Goal: Transaction & Acquisition: Purchase product/service

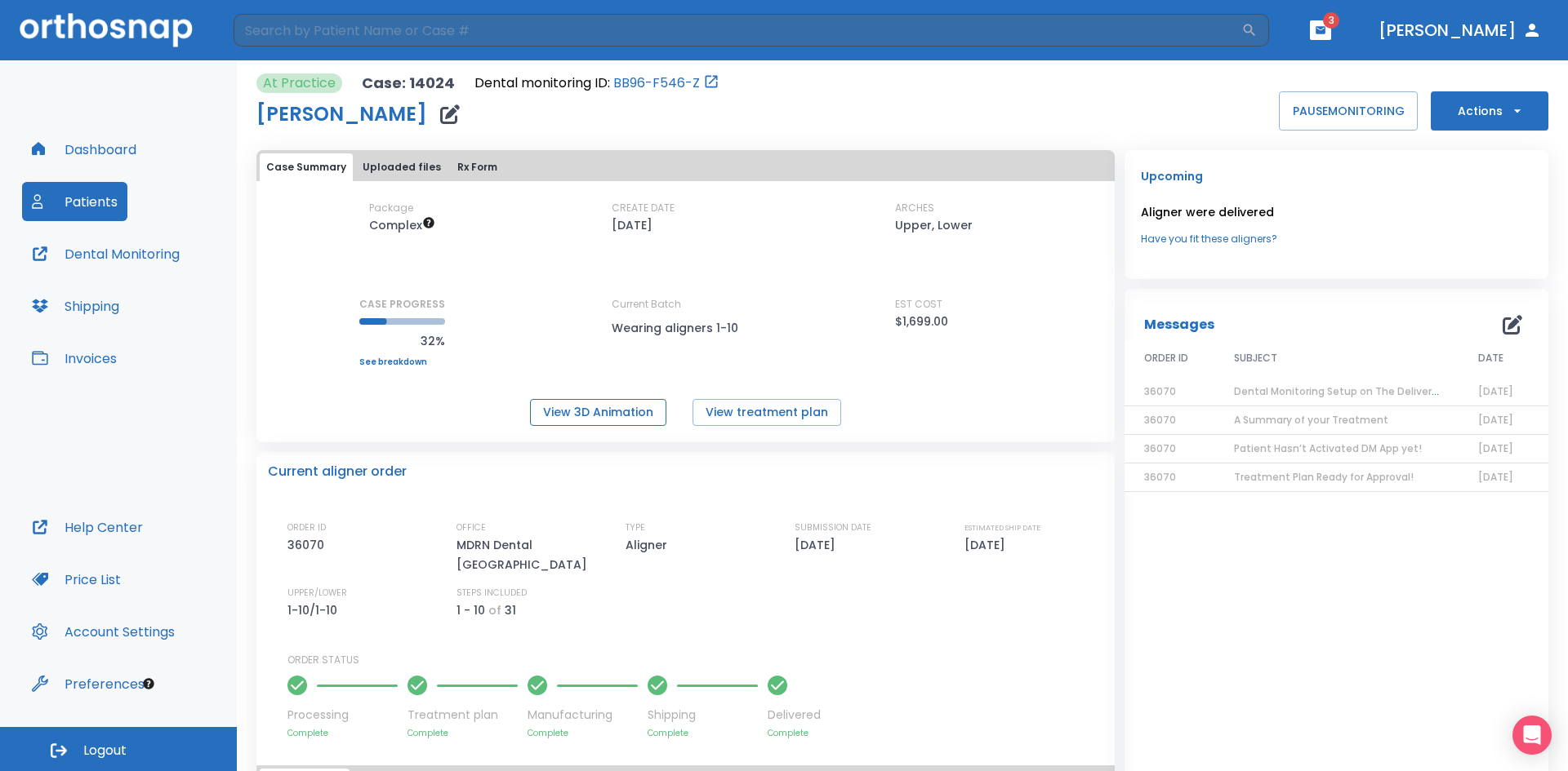
click at [611, 411] on button "View 3D Animation" at bounding box center [598, 412] width 136 height 27
click at [96, 360] on button "Invoices" at bounding box center [74, 359] width 105 height 39
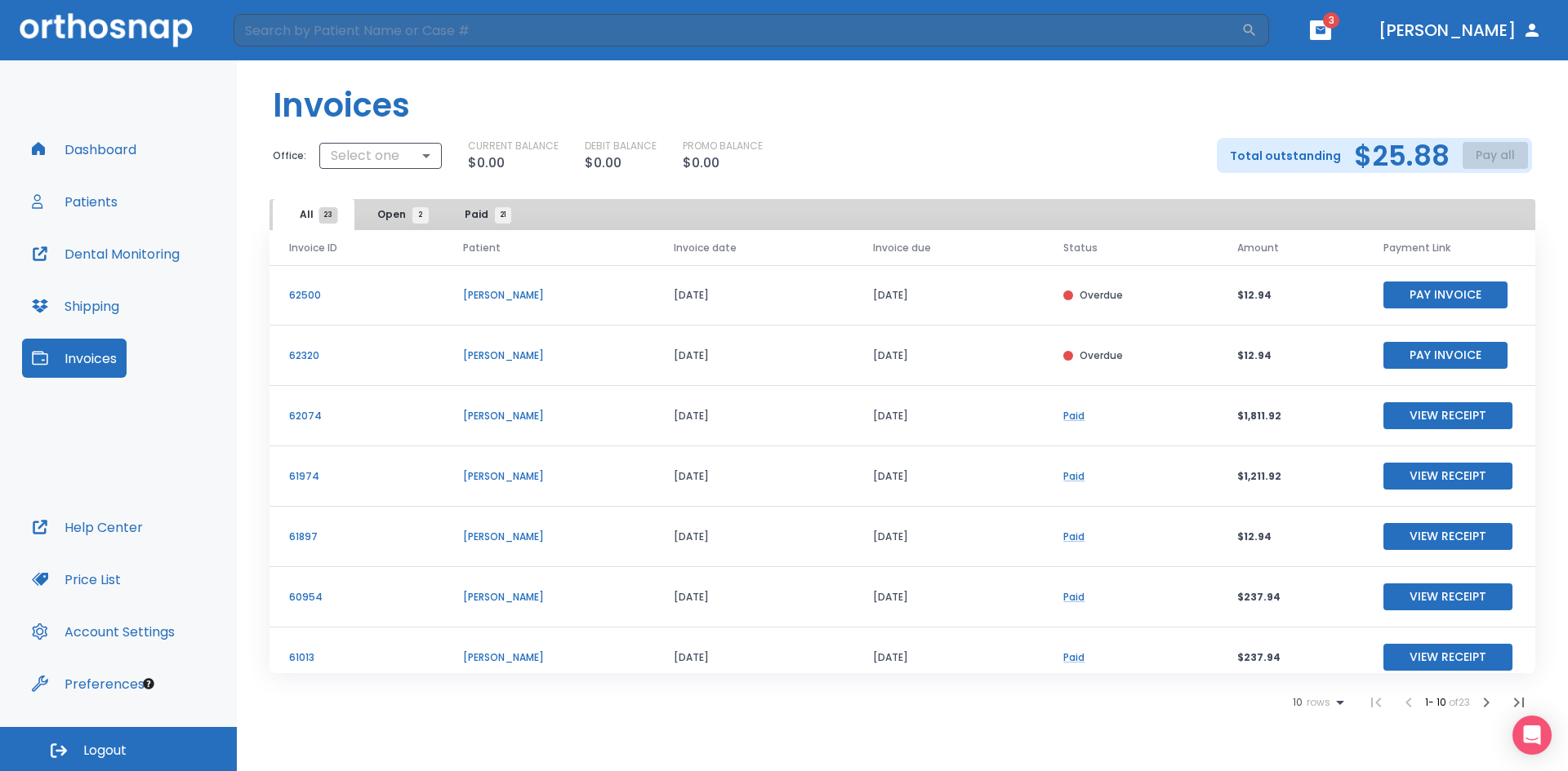
click at [1487, 163] on div "Total outstanding $25.88 Pay all" at bounding box center [1374, 155] width 315 height 35
click at [396, 158] on body "​ 3 [PERSON_NAME] Dashboard Patients Dental Monitoring Shipping Invoices Help C…" at bounding box center [784, 386] width 1568 height 771
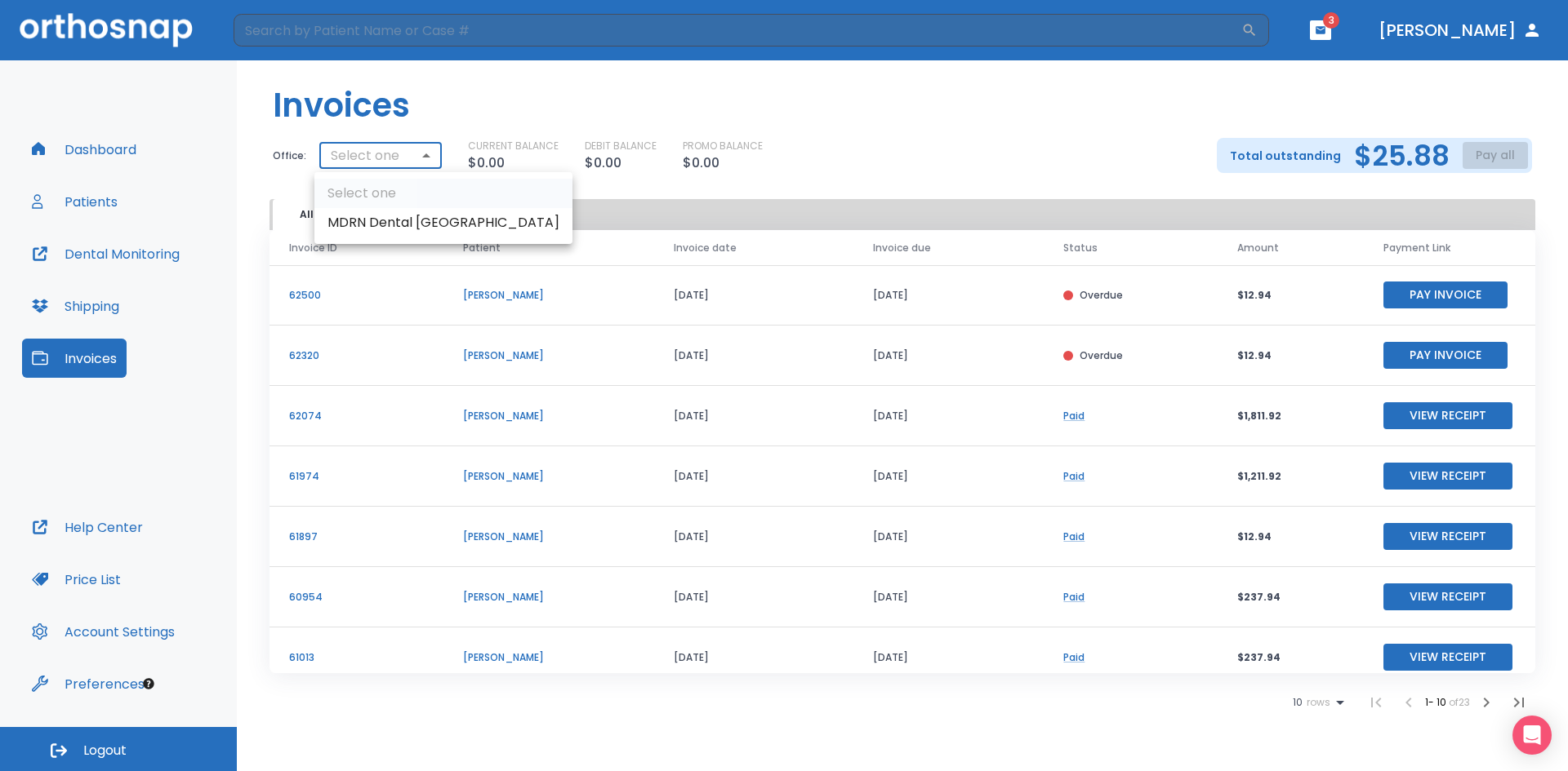
click at [387, 220] on li "MDRN Dental [GEOGRAPHIC_DATA]" at bounding box center [443, 223] width 258 height 30
type input "2921"
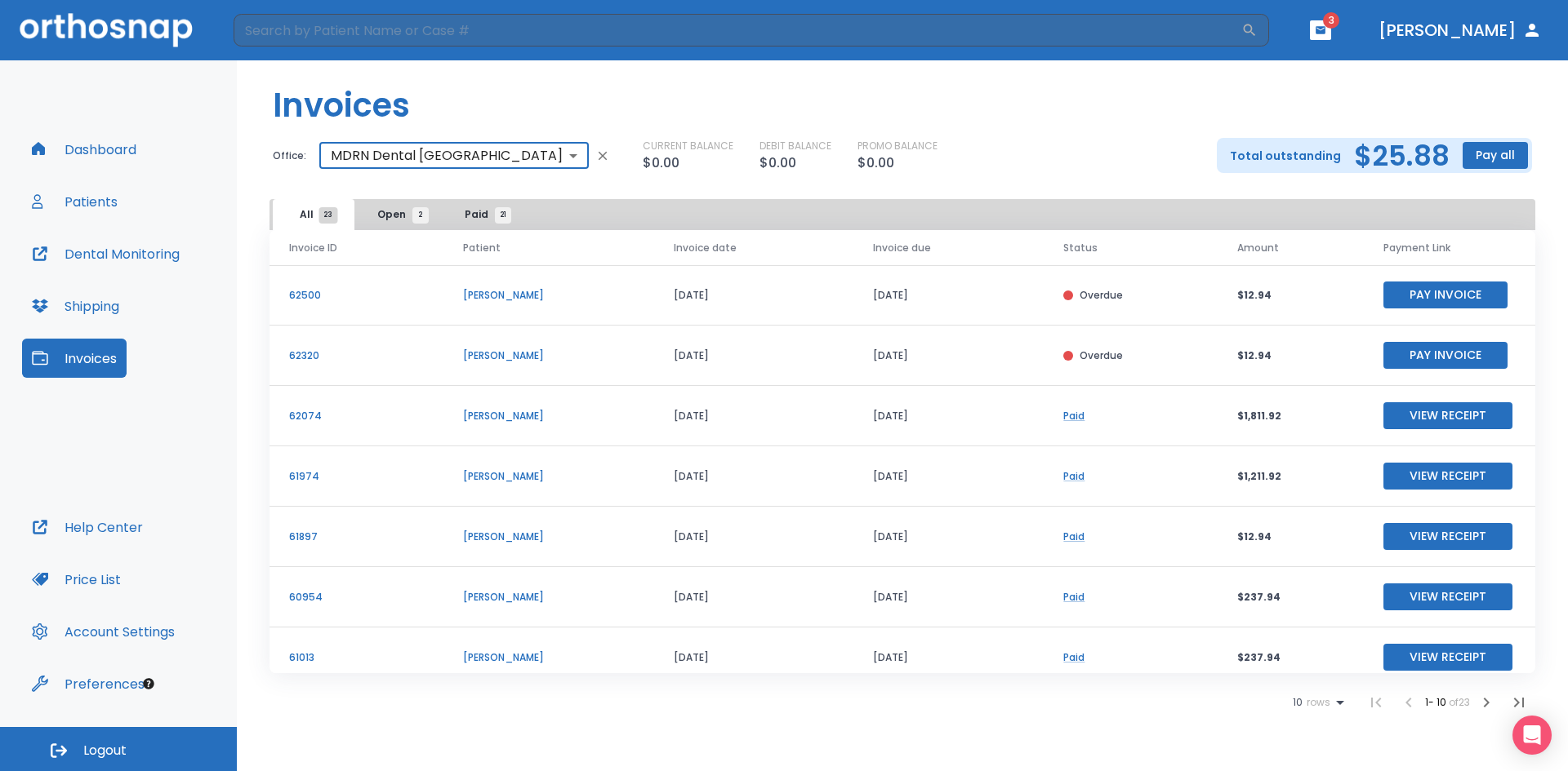
click at [1490, 156] on button "Pay all" at bounding box center [1495, 156] width 65 height 27
click at [1460, 199] on p "Pay by CC or Bank account" at bounding box center [1477, 196] width 137 height 14
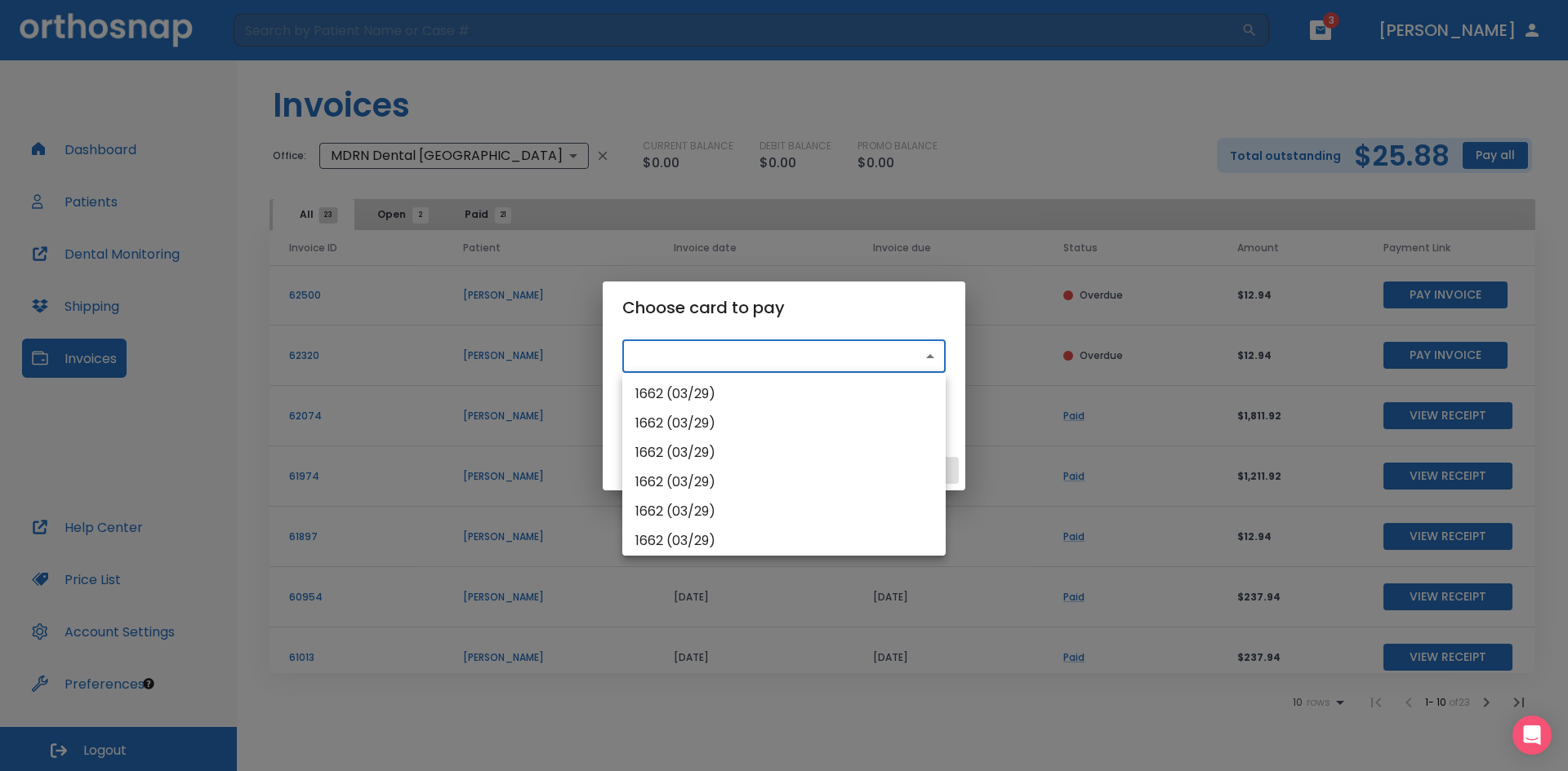
click at [689, 359] on body "​ 3 [PERSON_NAME] Dashboard Patients Dental Monitoring Shipping Invoices Help C…" at bounding box center [784, 386] width 1568 height 771
click at [729, 396] on li "1662 (03/29)" at bounding box center [783, 394] width 323 height 30
type input "src_1RY6H5HMfdBZStQ1Xjg0NZp5"
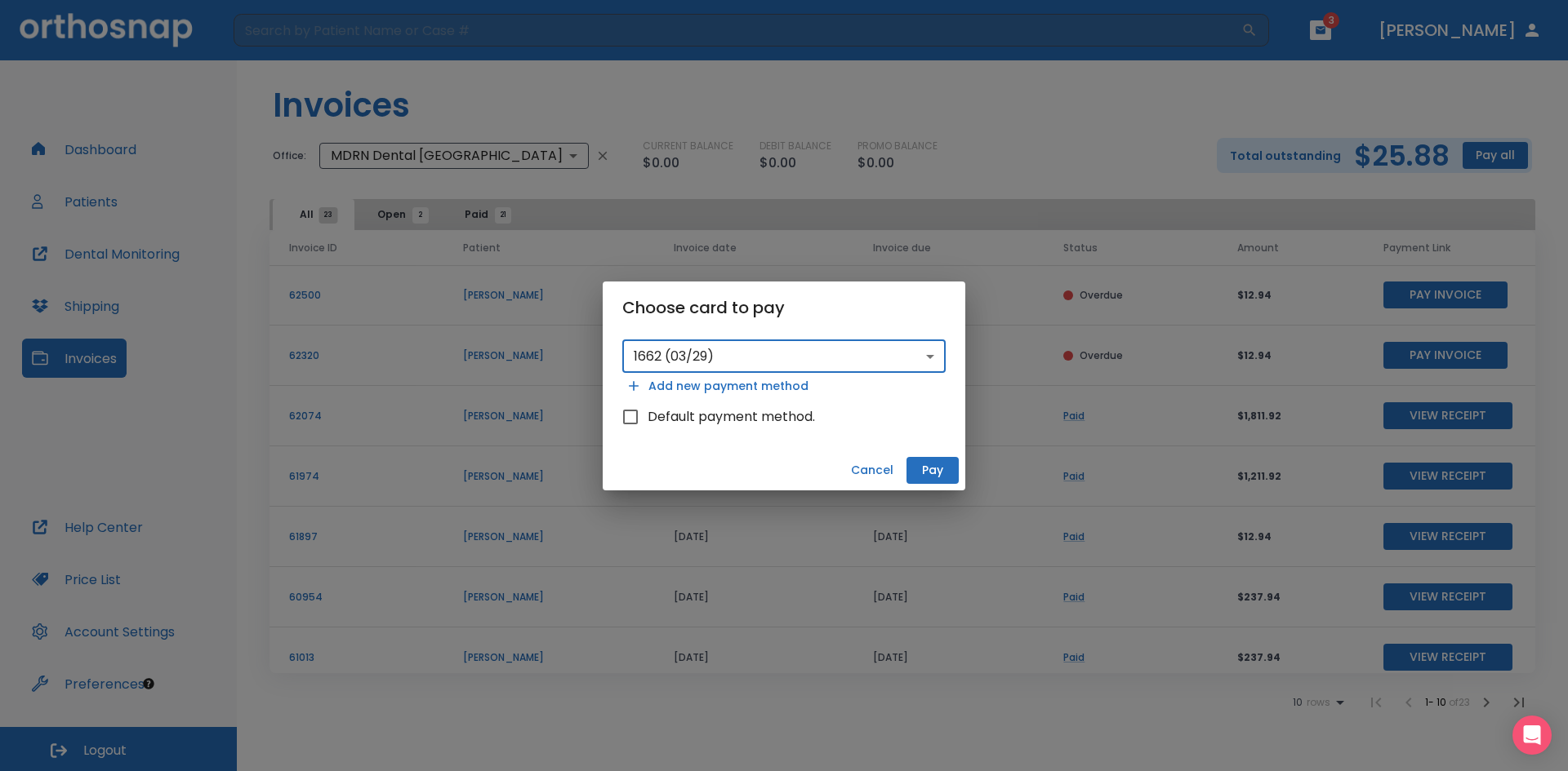
click at [766, 418] on span "Default payment method." at bounding box center [730, 417] width 167 height 20
click at [647, 418] on input "Default payment method." at bounding box center [630, 417] width 34 height 34
checkbox input "true"
click at [933, 471] on button "Pay" at bounding box center [933, 470] width 52 height 27
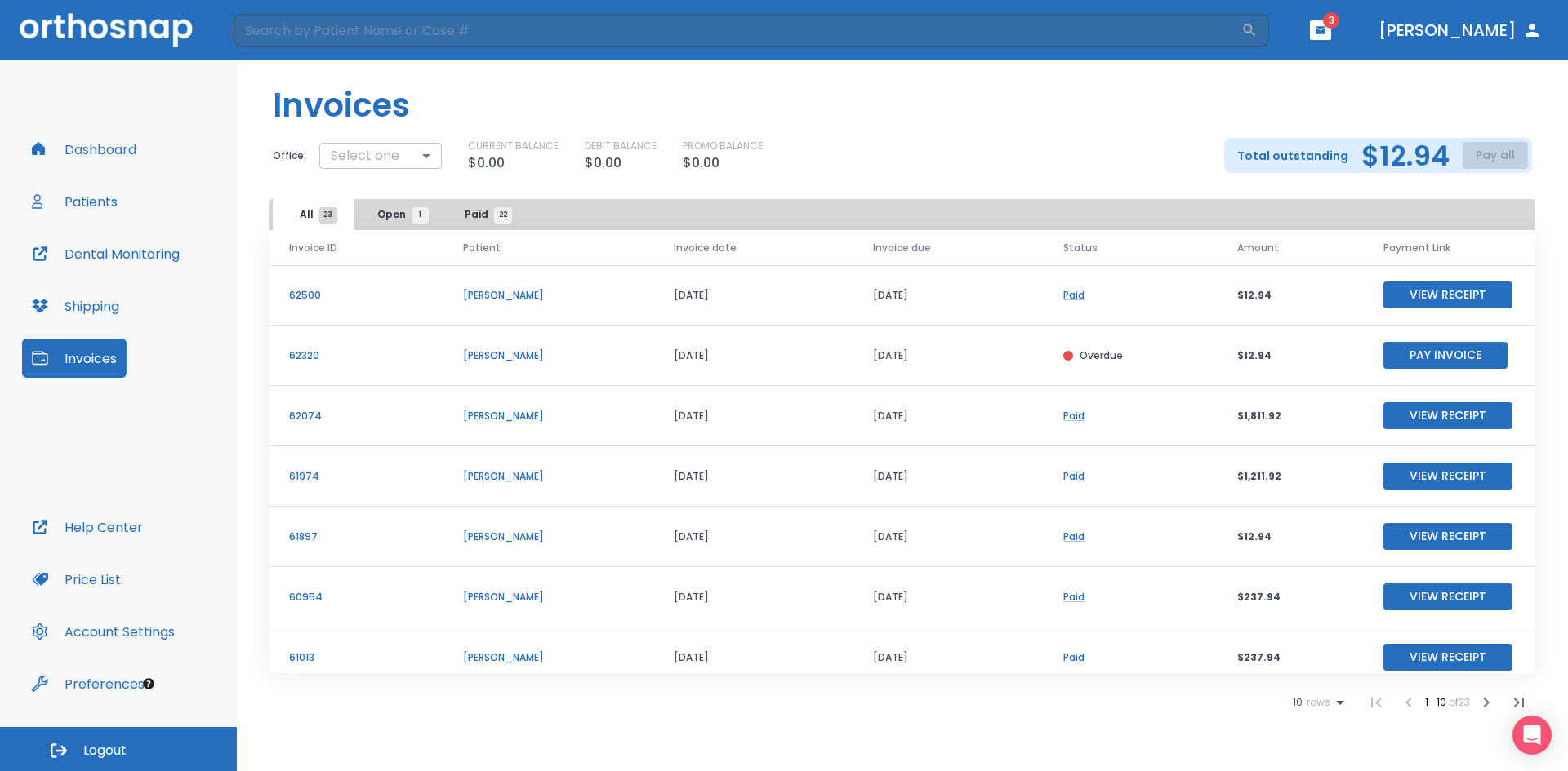
click at [340, 152] on body "​ 3 Dr. Nguyen Dashboard Patients Dental Monitoring Shipping Invoices Help Cent…" at bounding box center [784, 386] width 1568 height 771
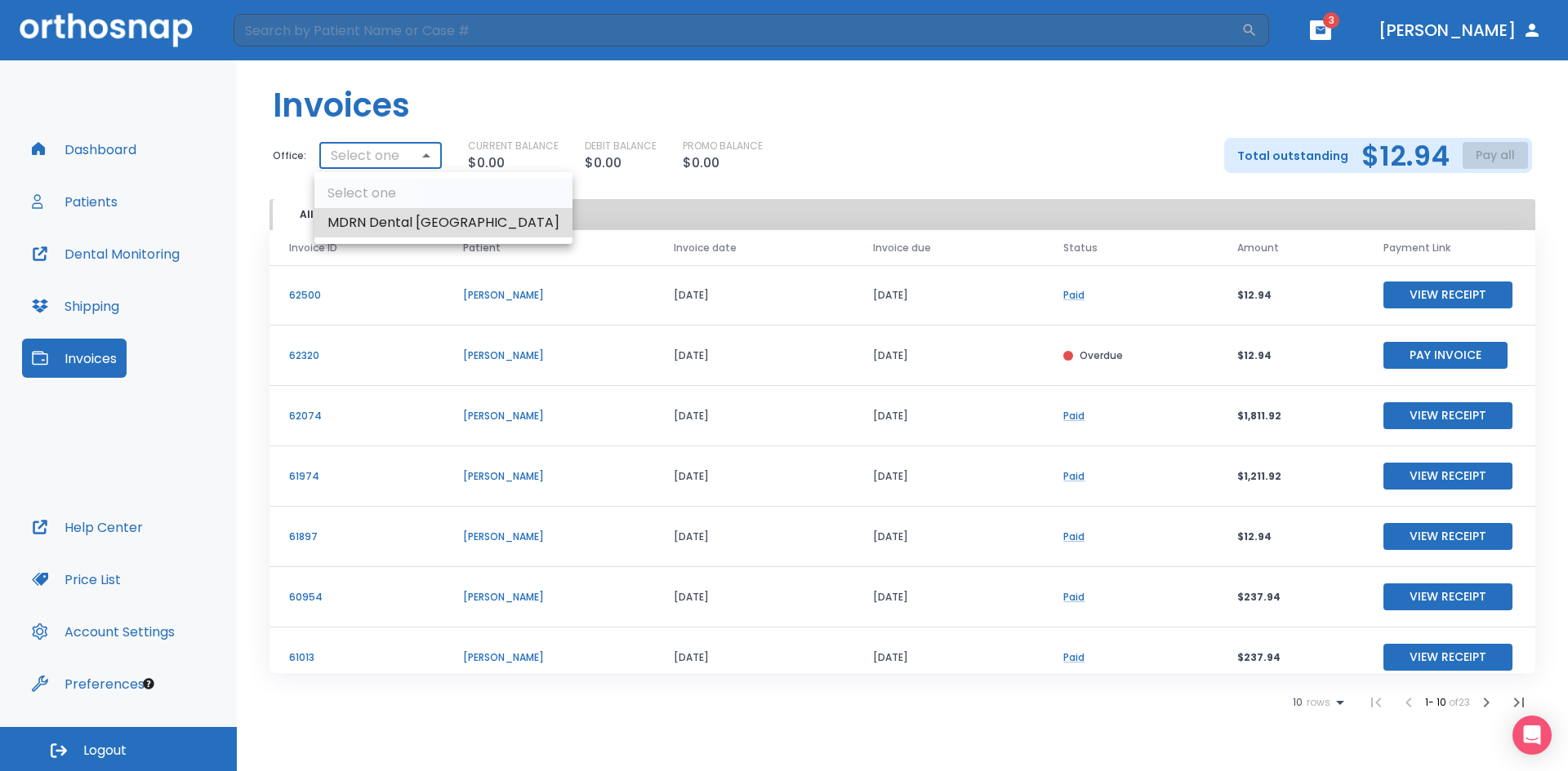
click at [368, 232] on li "MDRN Dental [GEOGRAPHIC_DATA]" at bounding box center [443, 223] width 258 height 30
type input "2921"
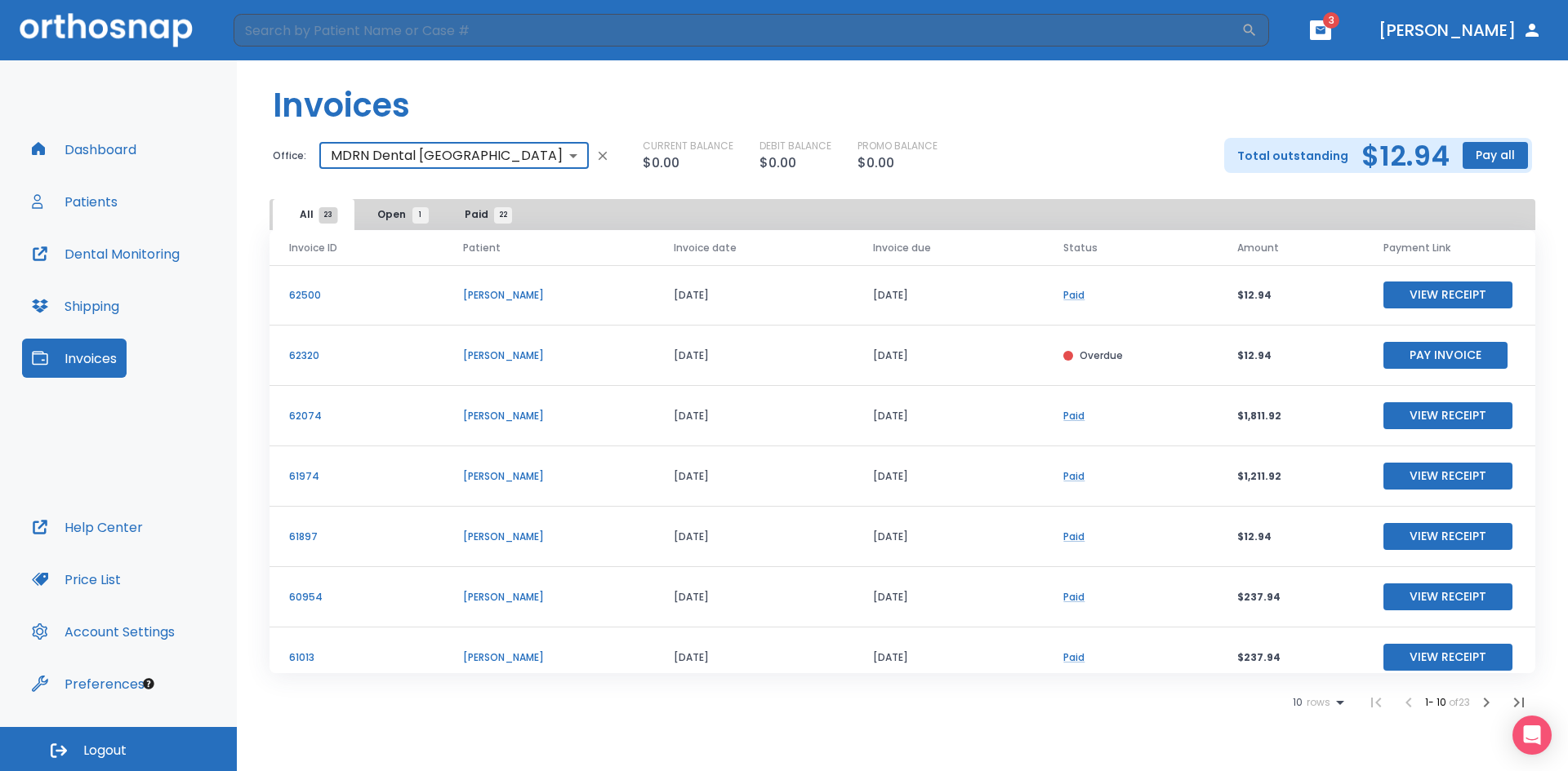
click at [1493, 156] on button "Pay all" at bounding box center [1495, 156] width 65 height 27
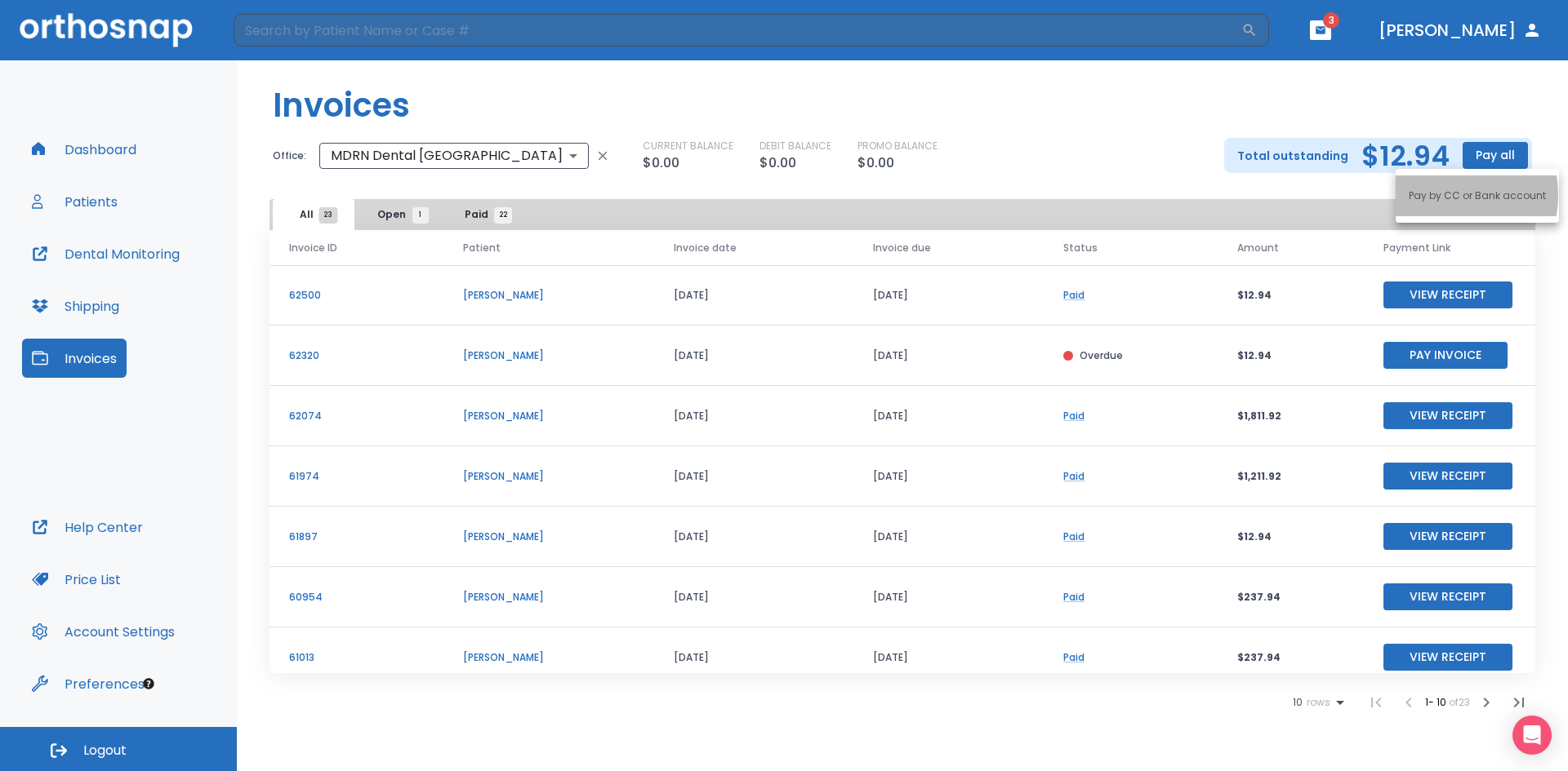
click at [1439, 195] on p "Pay by CC or Bank account" at bounding box center [1477, 196] width 137 height 14
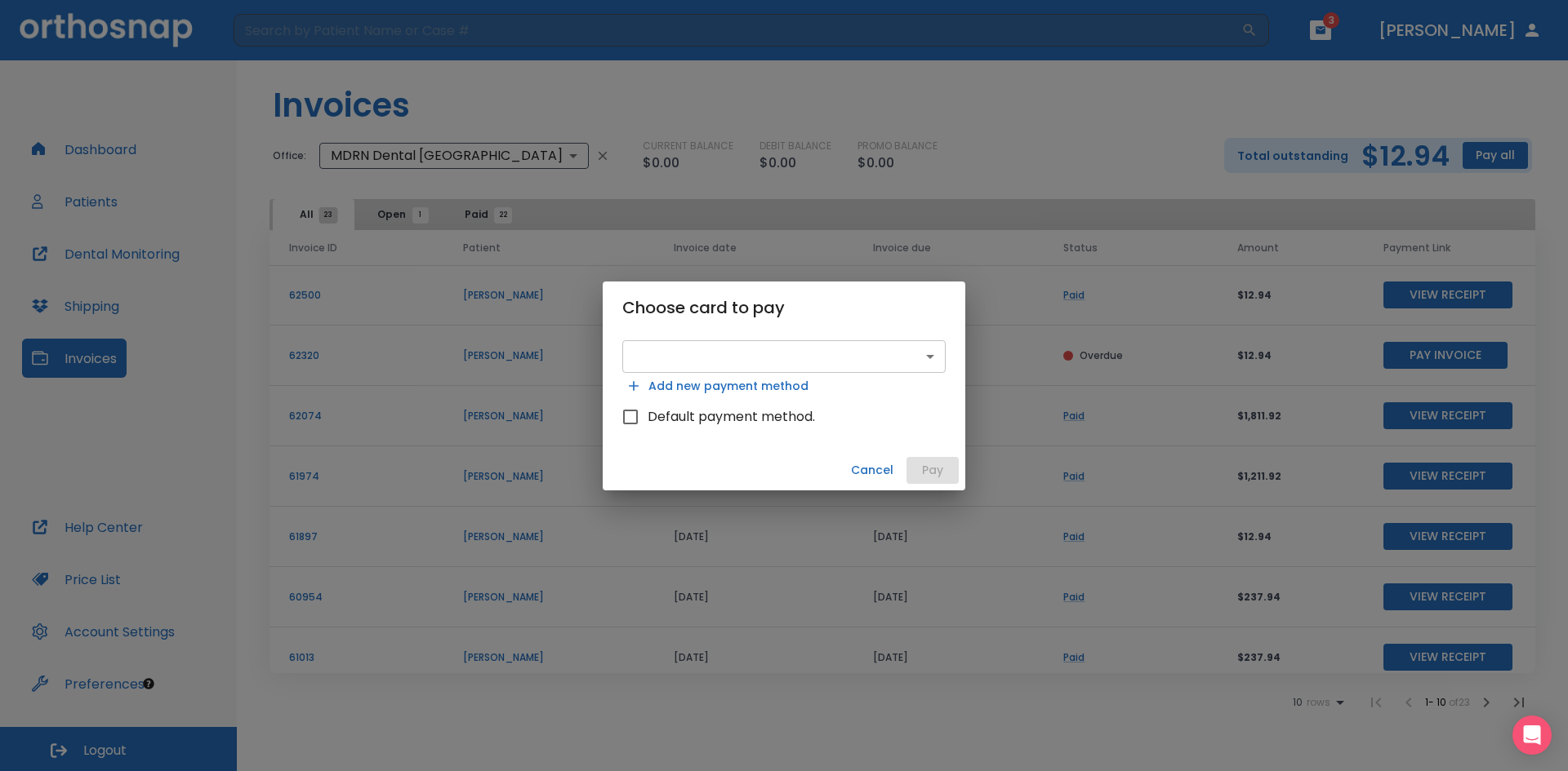
click at [773, 346] on body "​ 3 Dr. Nguyen Dashboard Patients Dental Monitoring Shipping Invoices Help Cent…" at bounding box center [784, 386] width 1568 height 771
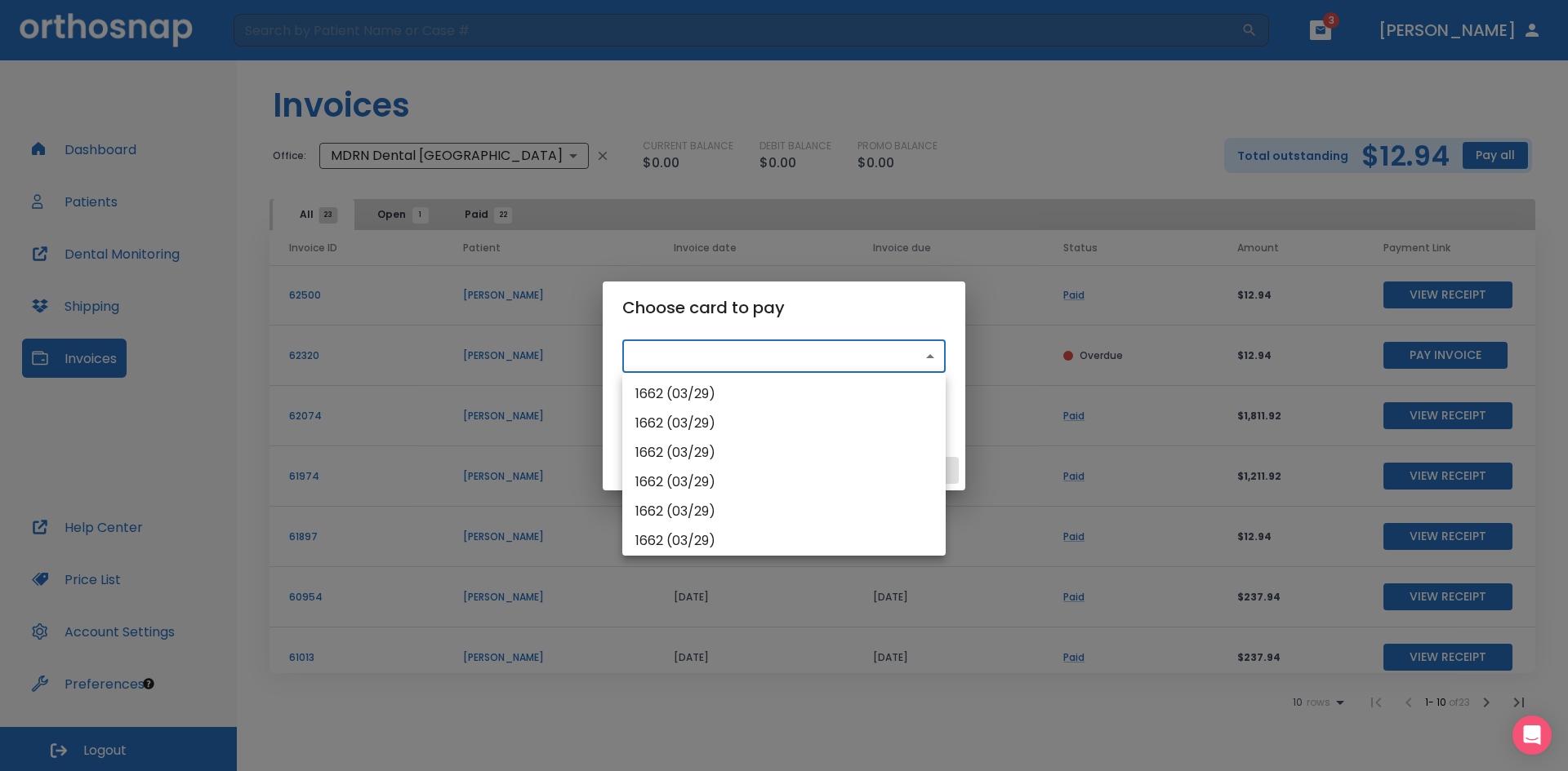
click at [729, 394] on li "1662 (03/29)" at bounding box center [783, 394] width 323 height 30
type input "src_1RY6H5HMfdBZStQ1Xjg0NZp5"
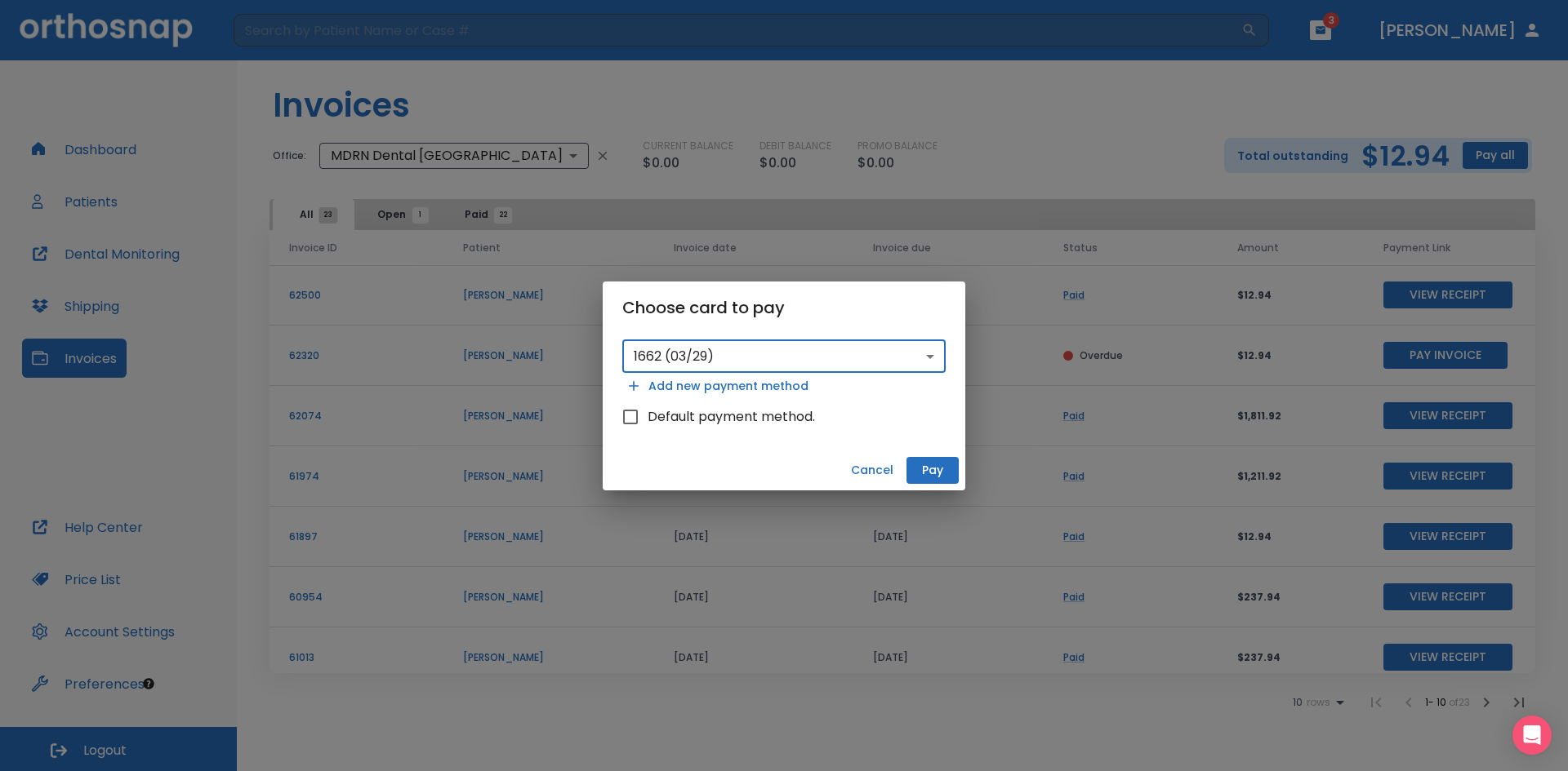
click at [939, 470] on button "Pay" at bounding box center [933, 470] width 52 height 27
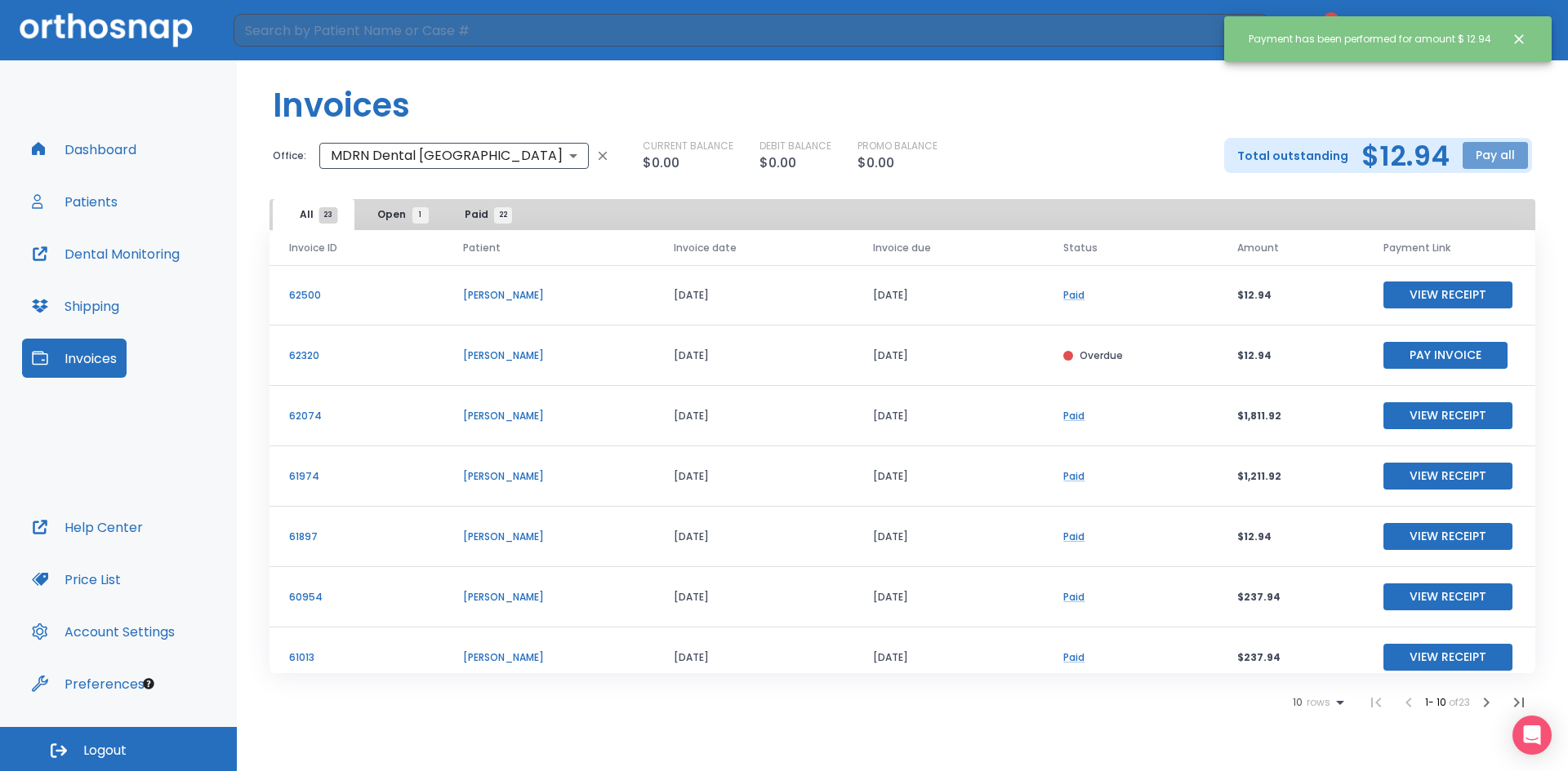
click at [1468, 160] on button "Pay all" at bounding box center [1495, 156] width 65 height 27
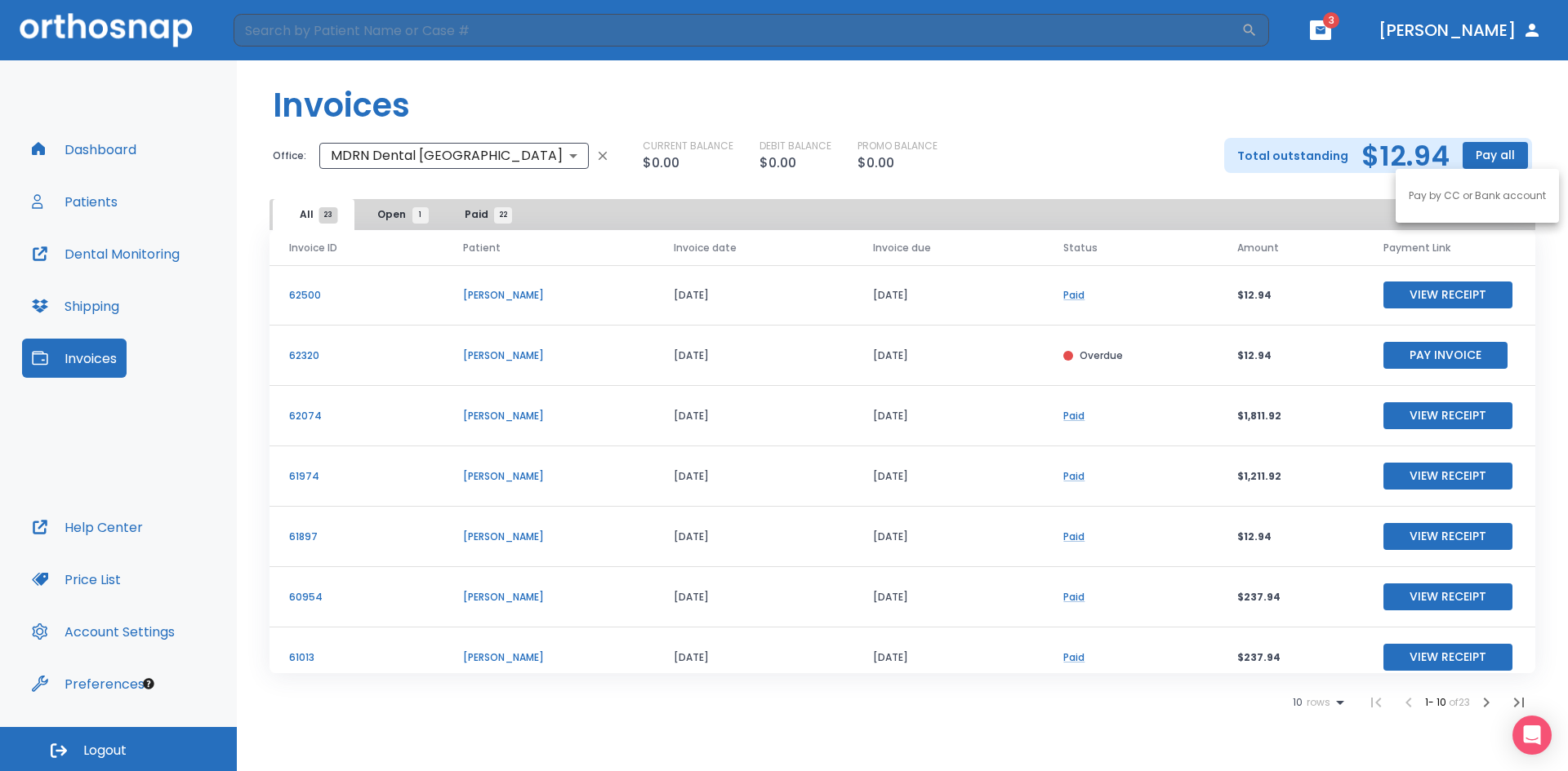
click at [1498, 160] on div at bounding box center [784, 386] width 1568 height 771
click at [1413, 359] on button "Pay Invoice" at bounding box center [1445, 355] width 124 height 27
click at [1488, 158] on button "Pay all" at bounding box center [1495, 156] width 65 height 27
click at [1479, 192] on p "Pay by CC or Bank account" at bounding box center [1477, 196] width 137 height 14
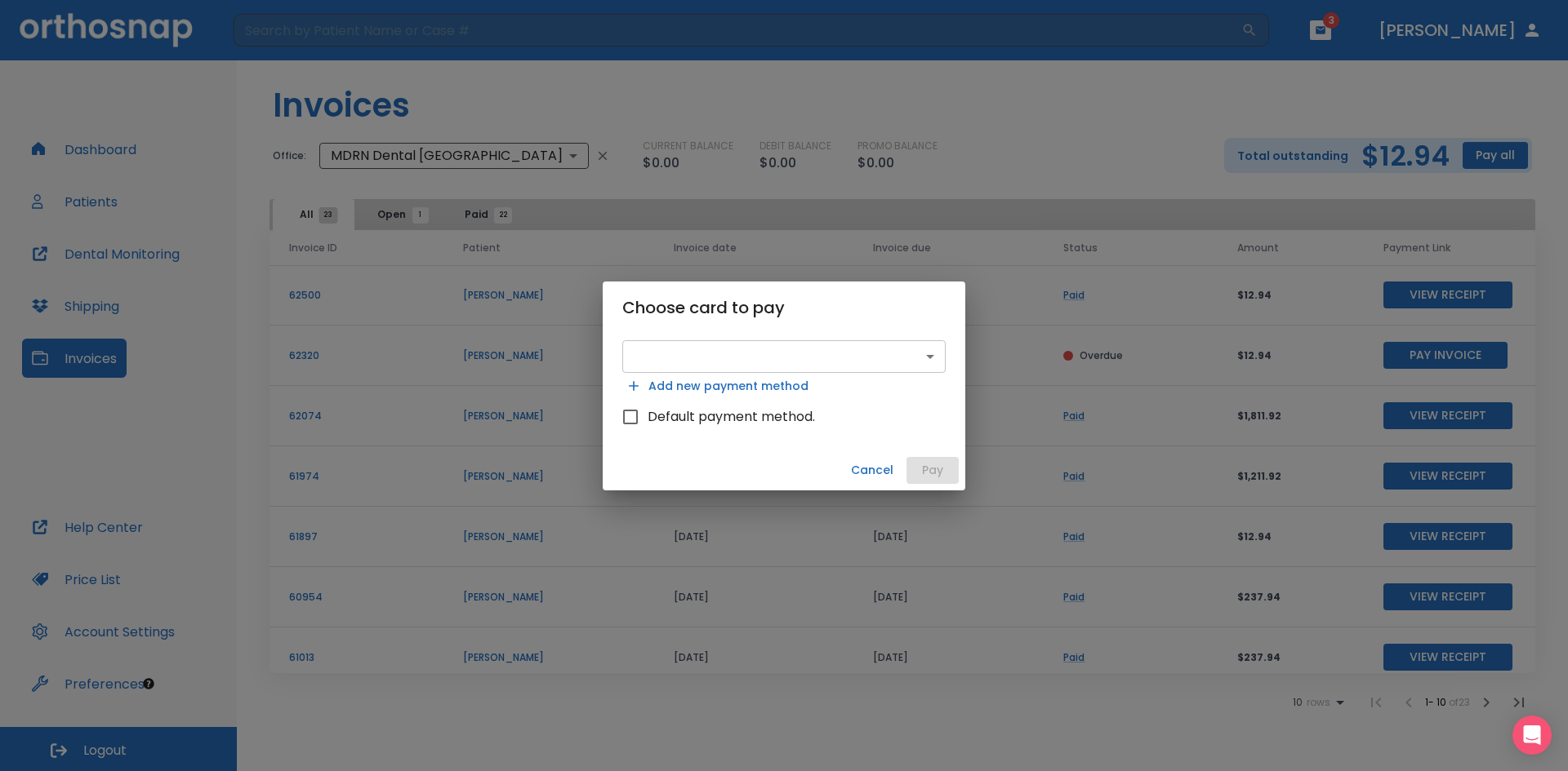
click at [852, 345] on body "​ 3 Dr. Nguyen Dashboard Patients Dental Monitoring Shipping Invoices Help Cent…" at bounding box center [784, 386] width 1568 height 771
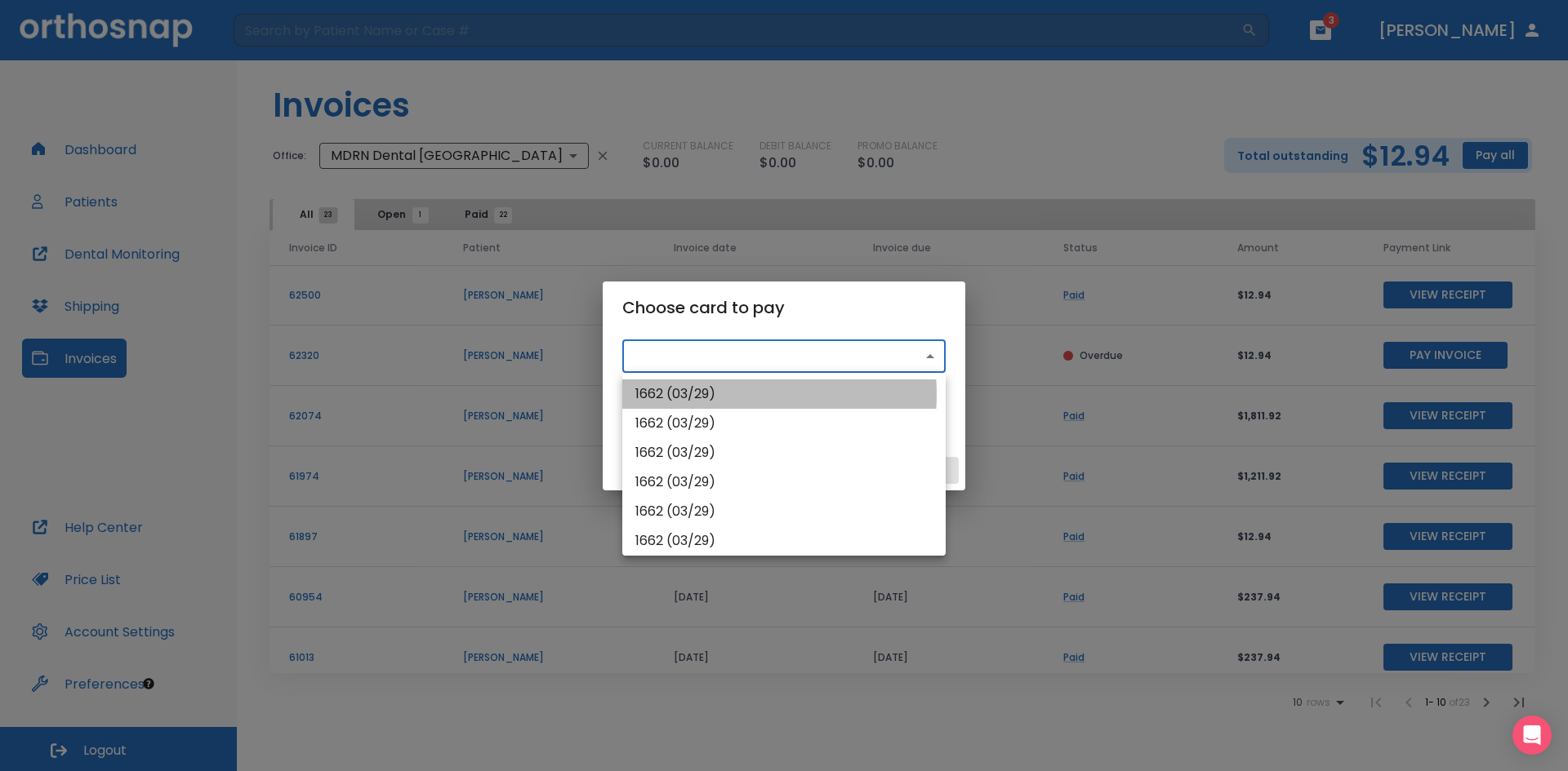
click at [715, 394] on li "1662 (03/29)" at bounding box center [783, 394] width 323 height 30
type input "src_1RY6H5HMfdBZStQ1Xjg0NZp5"
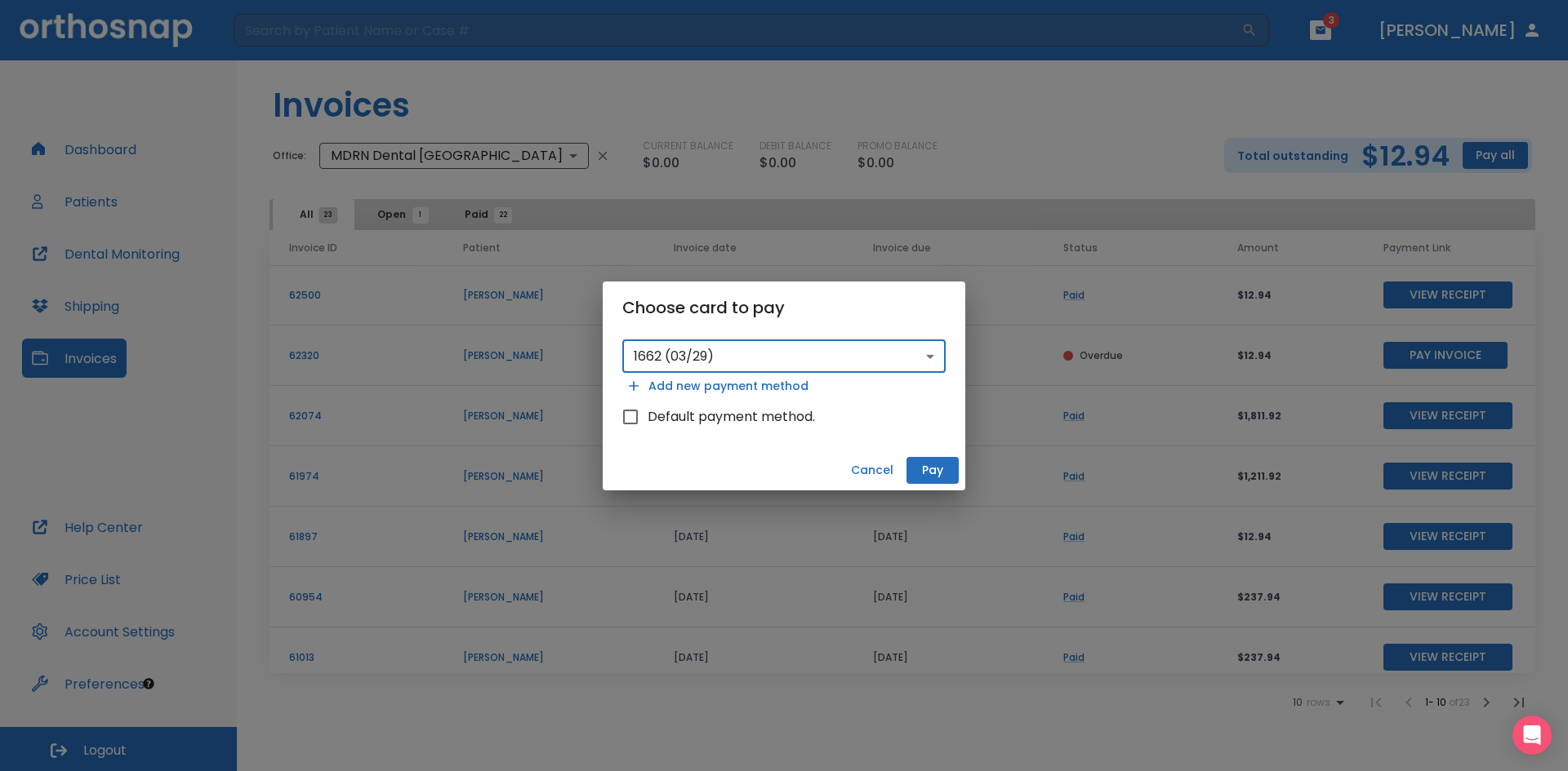
click at [930, 472] on button "Pay" at bounding box center [933, 470] width 52 height 27
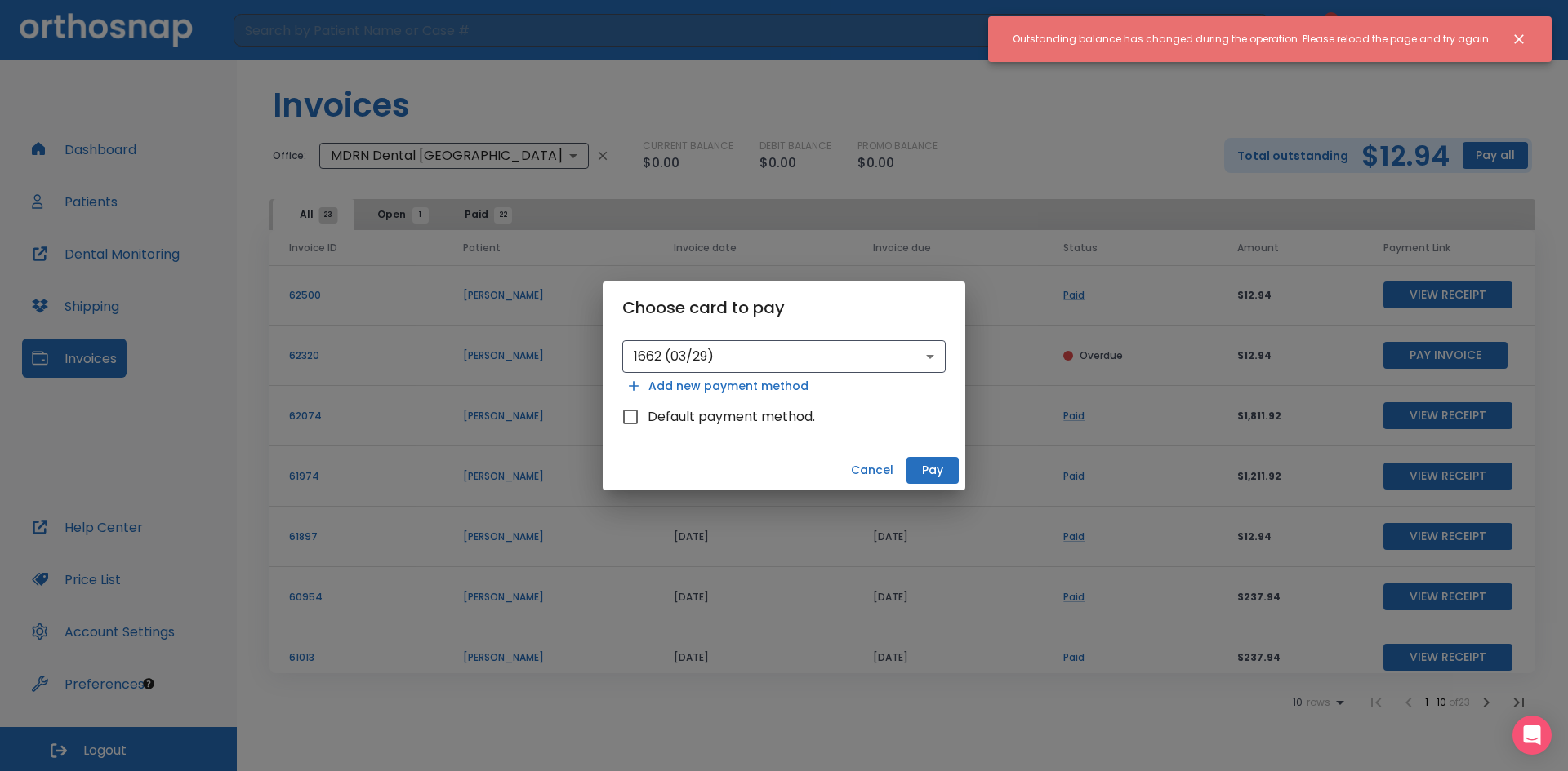
click at [1215, 110] on div "Choose card to pay 1662 (03/29) src_1RY6H5HMfdBZStQ1Xjg0NZp5 ​ Add new payment …" at bounding box center [784, 386] width 1568 height 771
click at [1532, 35] on button "Close notification" at bounding box center [1519, 38] width 30 height 30
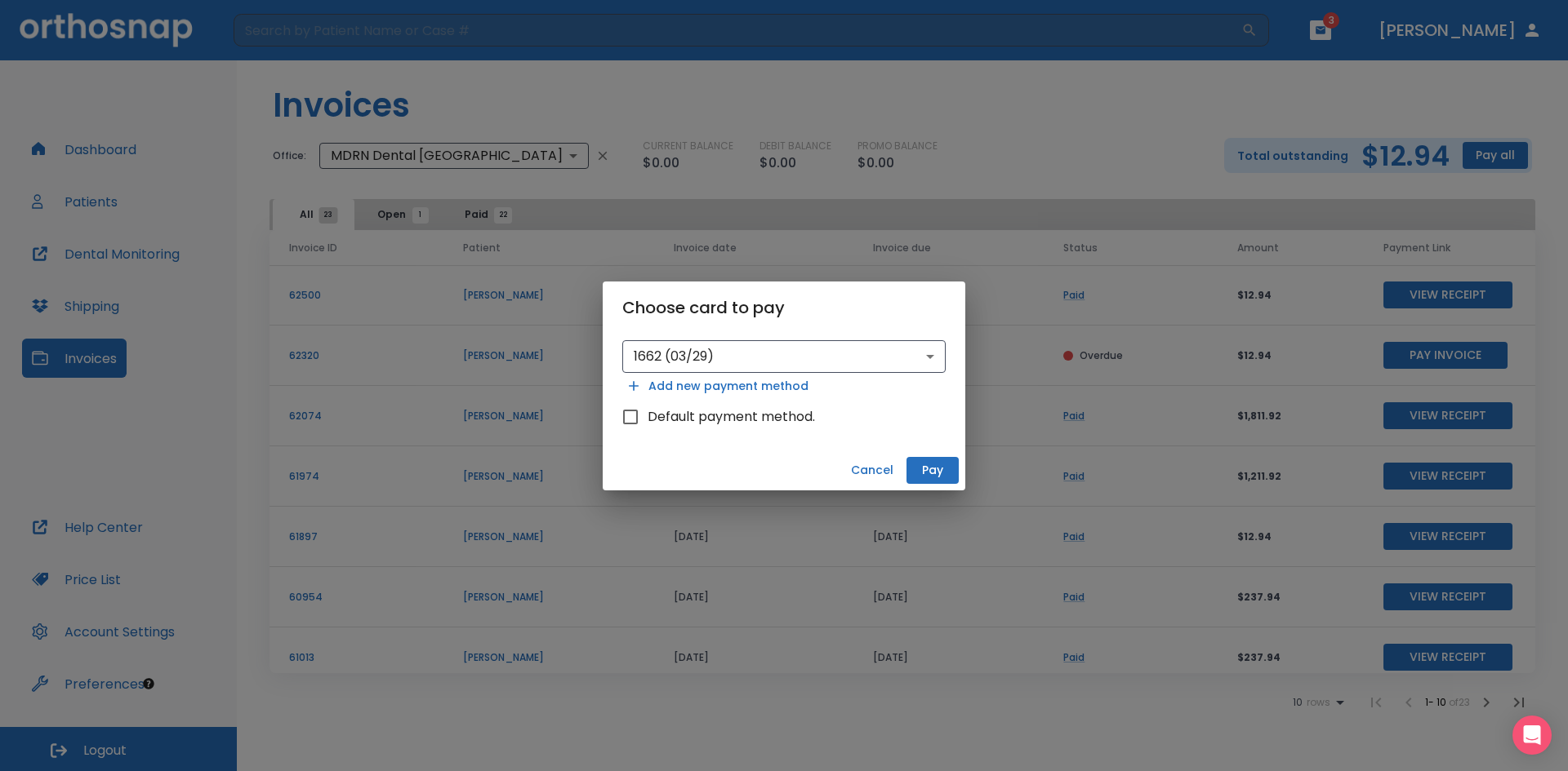
drag, startPoint x: 870, startPoint y: 474, endPoint x: 864, endPoint y: 462, distance: 13.4
click at [869, 475] on button "Cancel" at bounding box center [872, 470] width 55 height 27
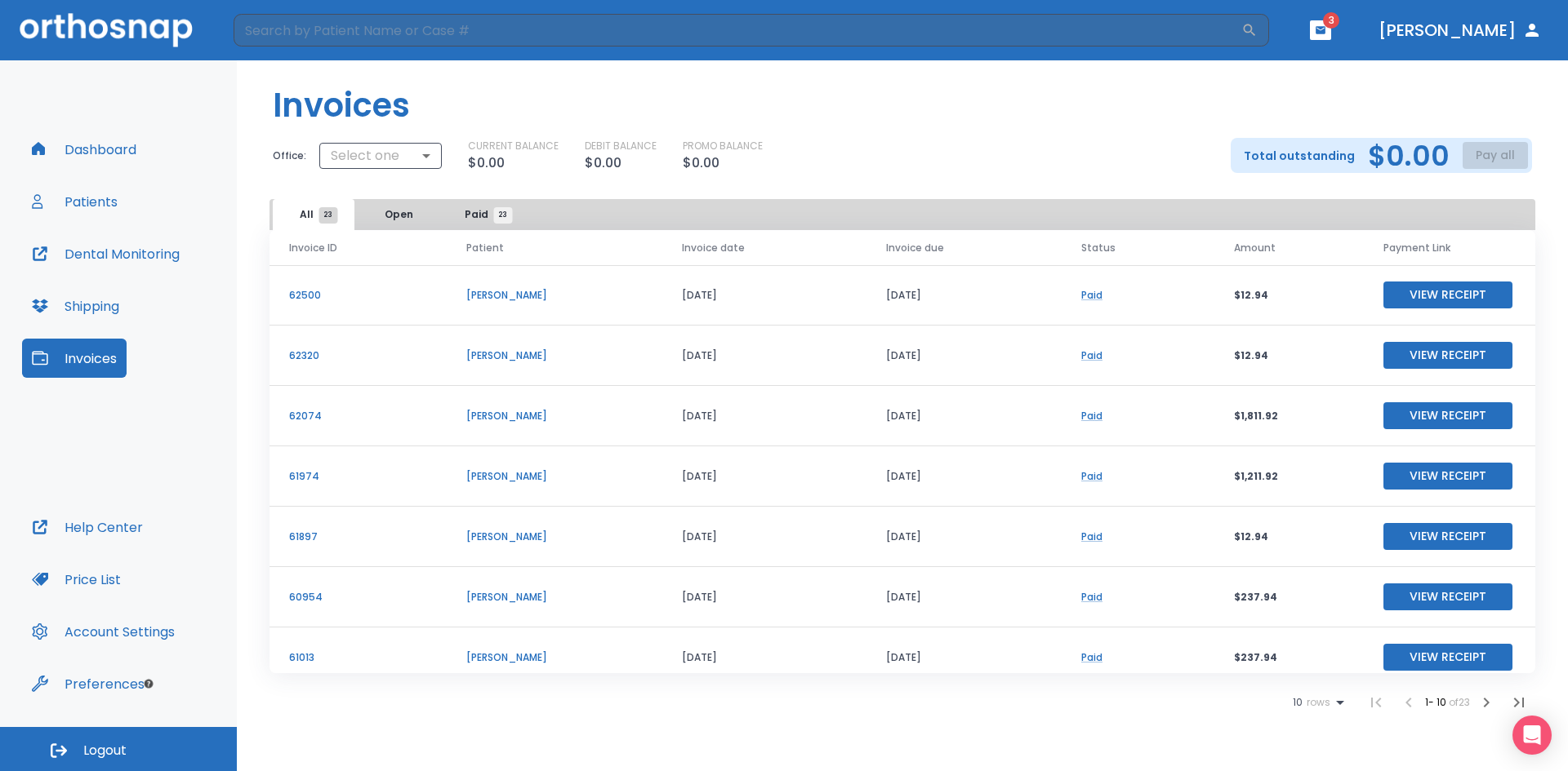
click at [146, 32] on img at bounding box center [106, 30] width 173 height 33
